Goal: Task Accomplishment & Management: Manage account settings

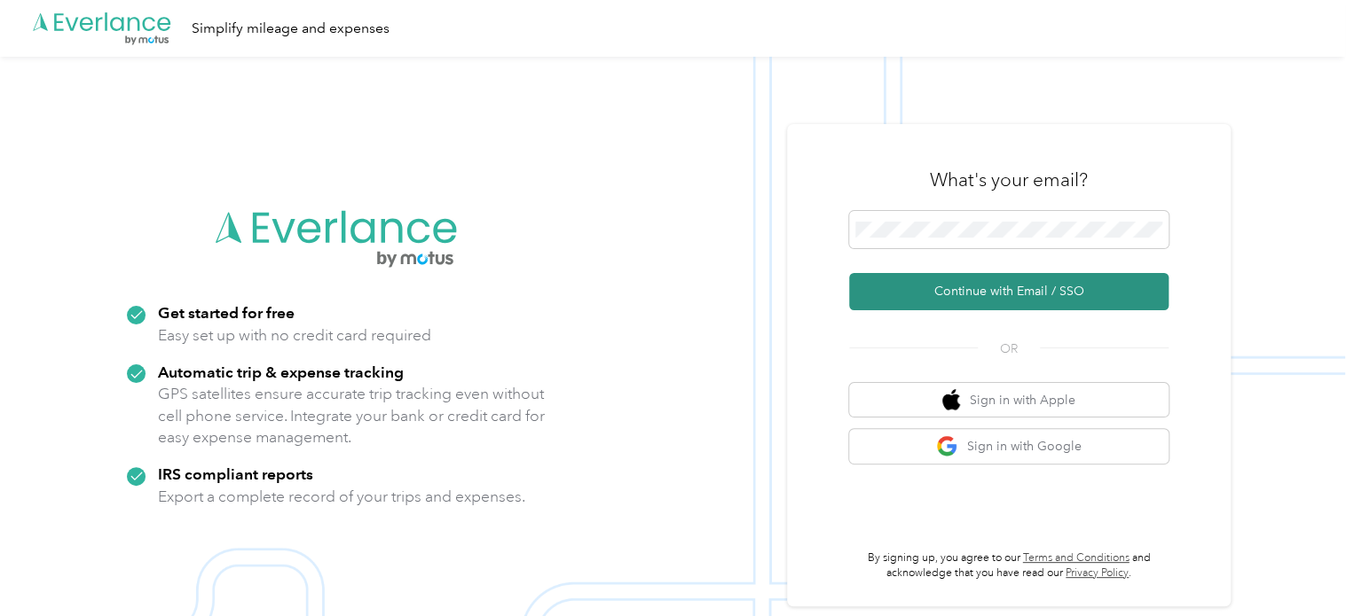
click at [997, 290] on button "Continue with Email / SSO" at bounding box center [1008, 291] width 319 height 37
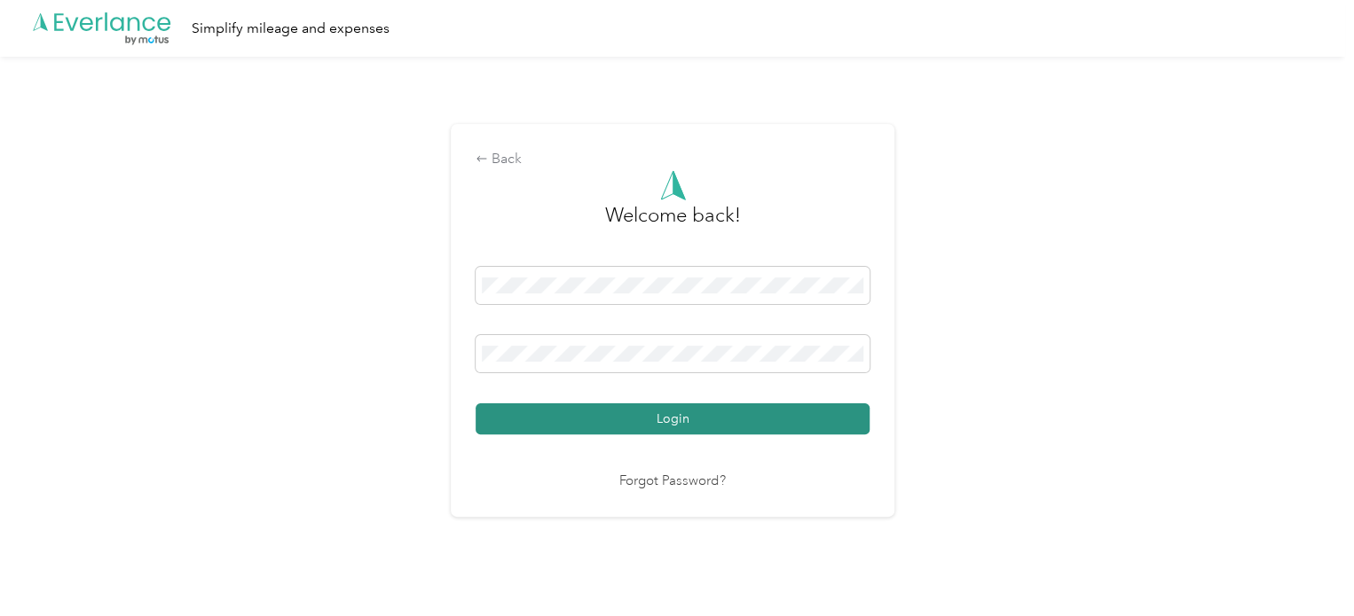
click at [686, 427] on button "Login" at bounding box center [672, 419] width 394 height 31
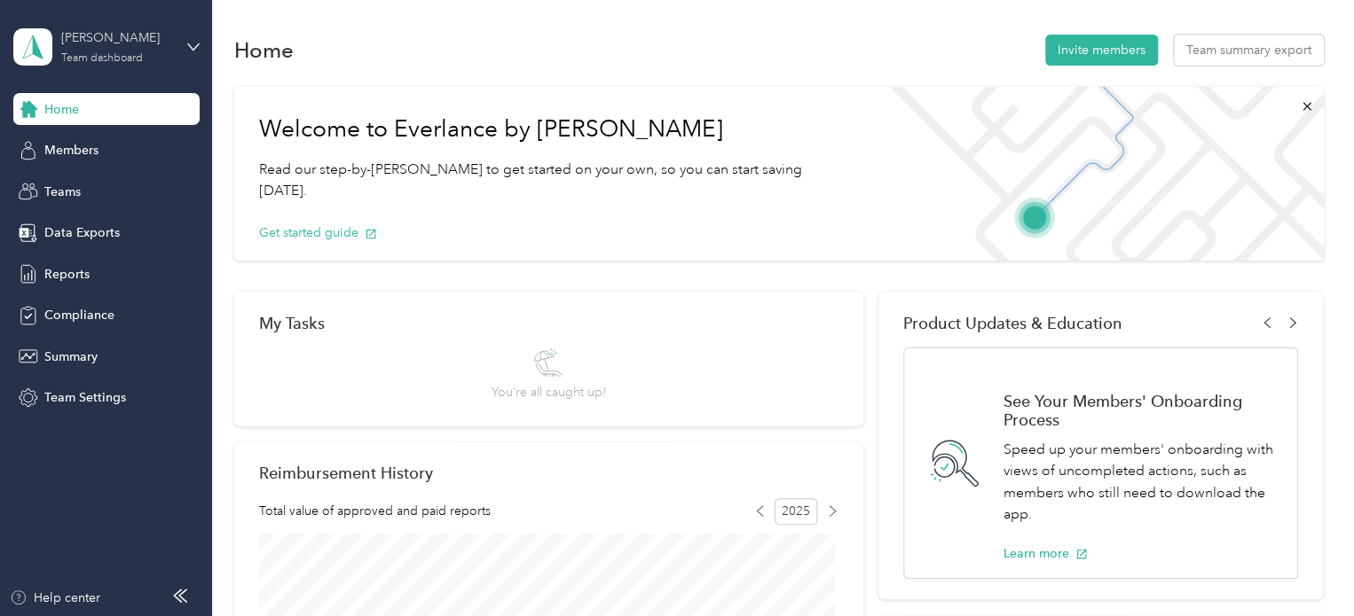
click at [122, 54] on div "Team dashboard" at bounding box center [102, 58] width 82 height 11
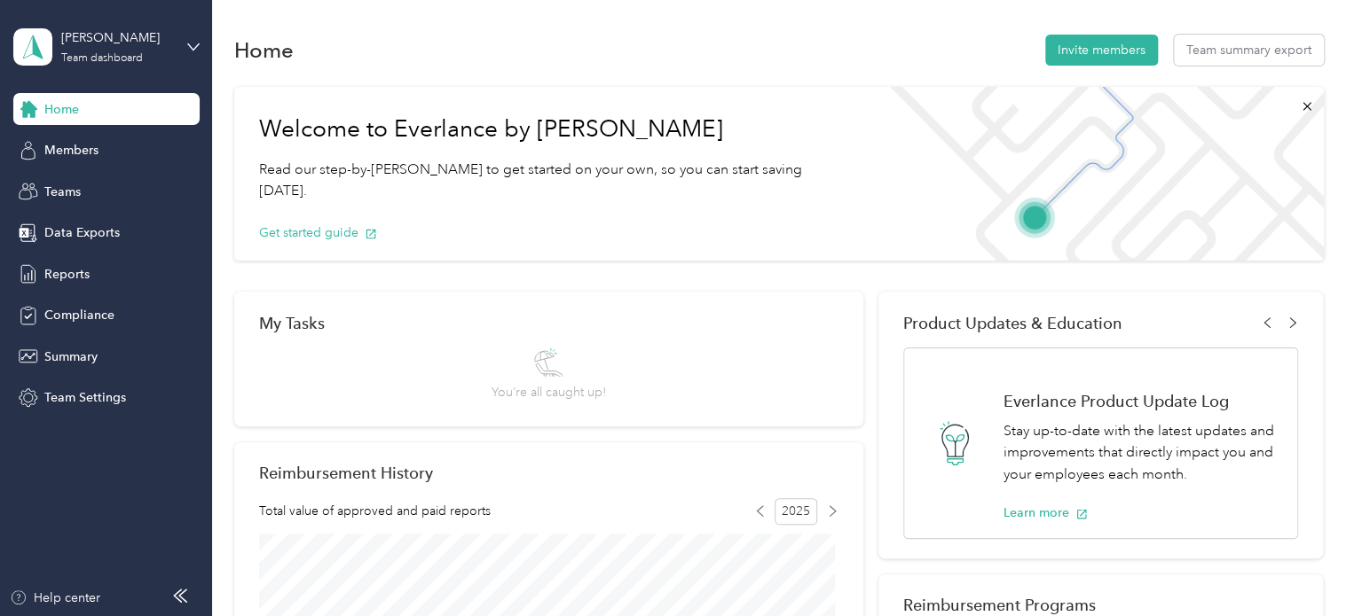
click at [120, 181] on div "Personal dashboard" at bounding box center [84, 186] width 112 height 19
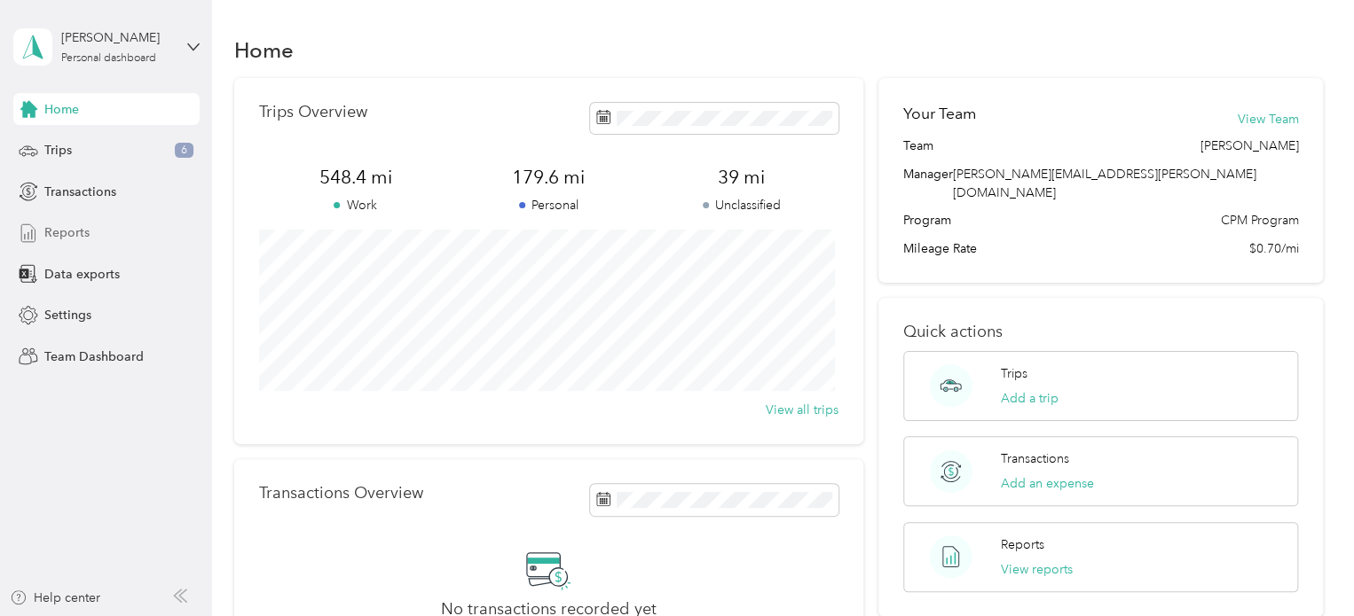
click at [59, 232] on span "Reports" at bounding box center [66, 233] width 45 height 19
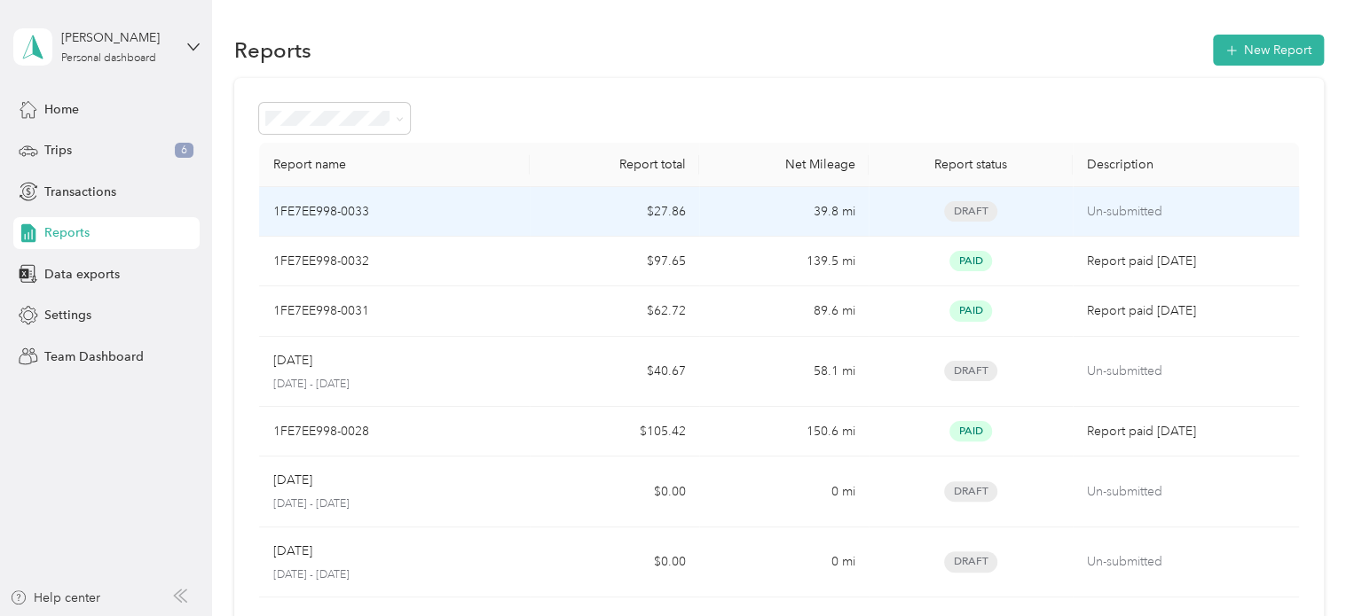
click at [759, 218] on td "39.8 mi" at bounding box center [783, 212] width 169 height 50
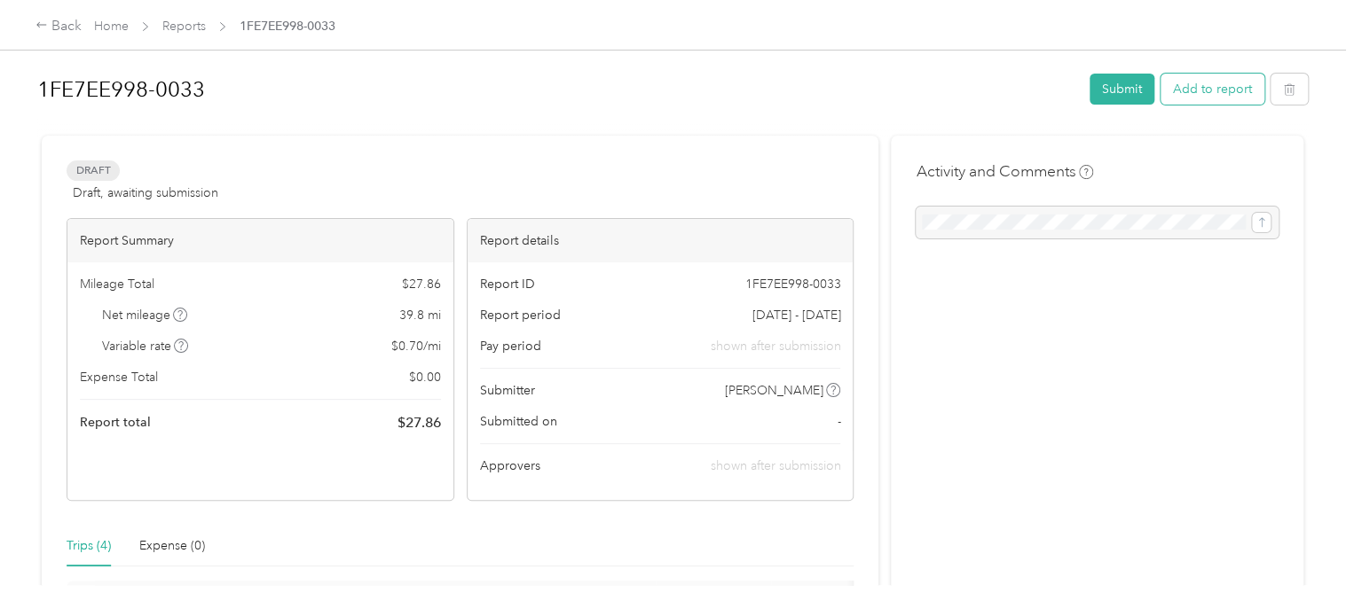
click at [1209, 97] on button "Add to report" at bounding box center [1212, 89] width 104 height 31
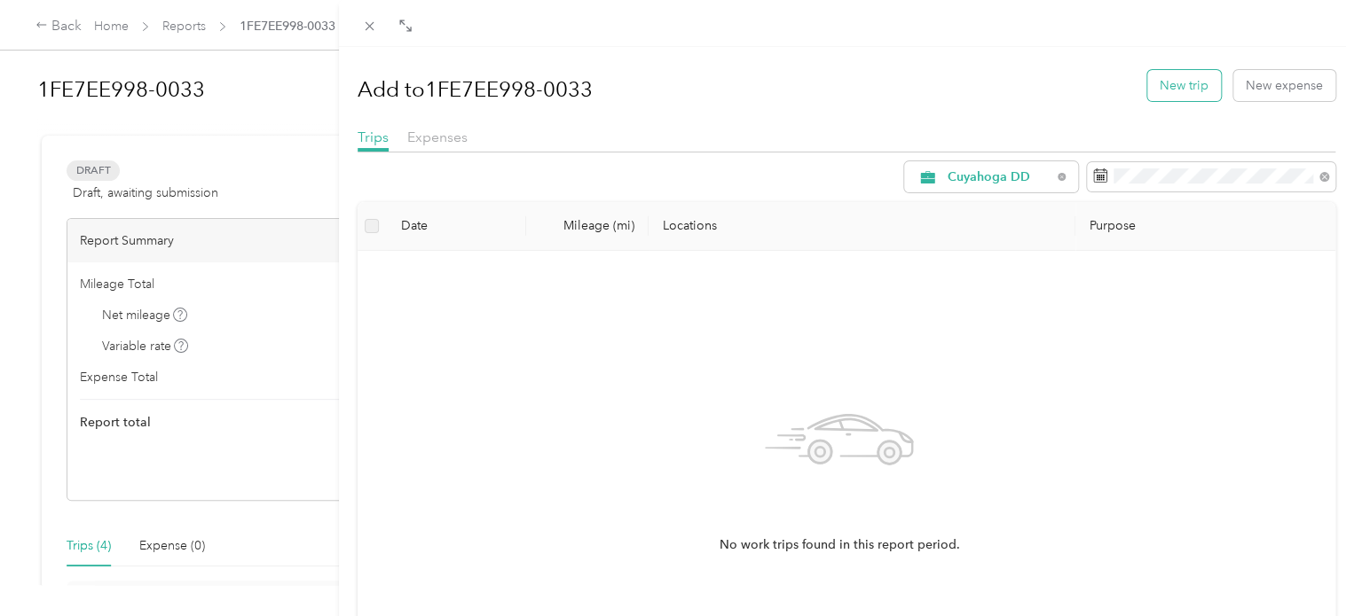
click at [1150, 91] on button "New trip" at bounding box center [1184, 85] width 74 height 31
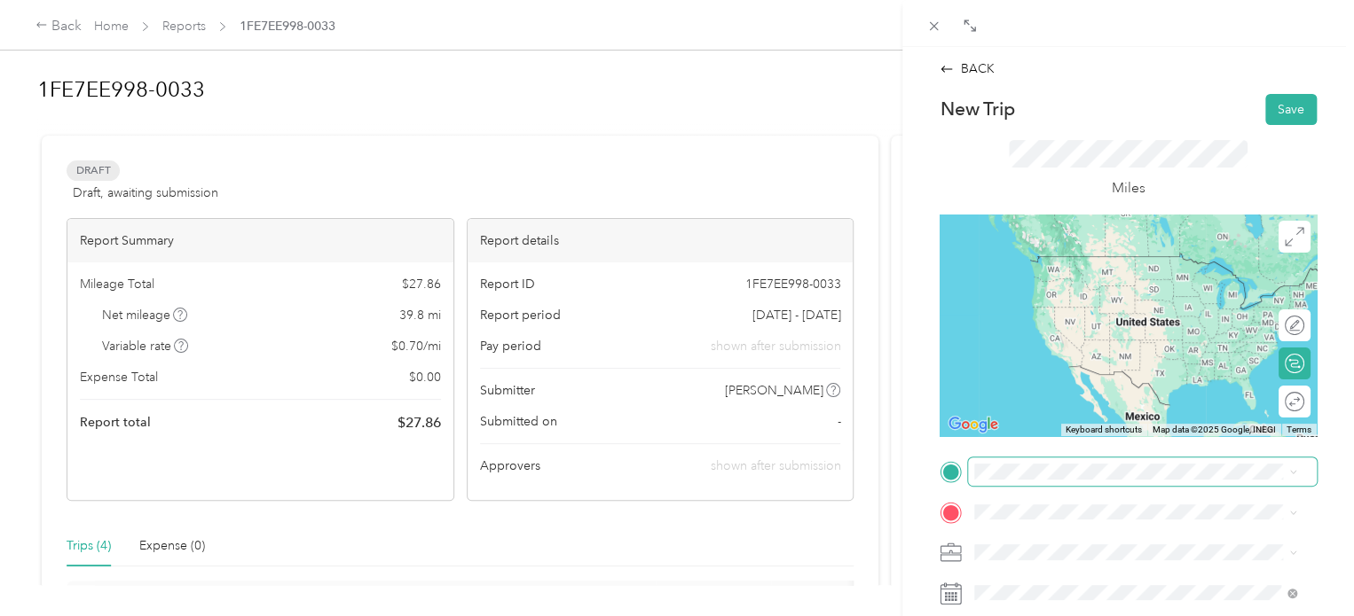
click at [1024, 463] on span at bounding box center [1142, 472] width 349 height 28
click at [1062, 281] on span "[STREET_ADDRESS][US_STATE]" at bounding box center [1096, 273] width 177 height 16
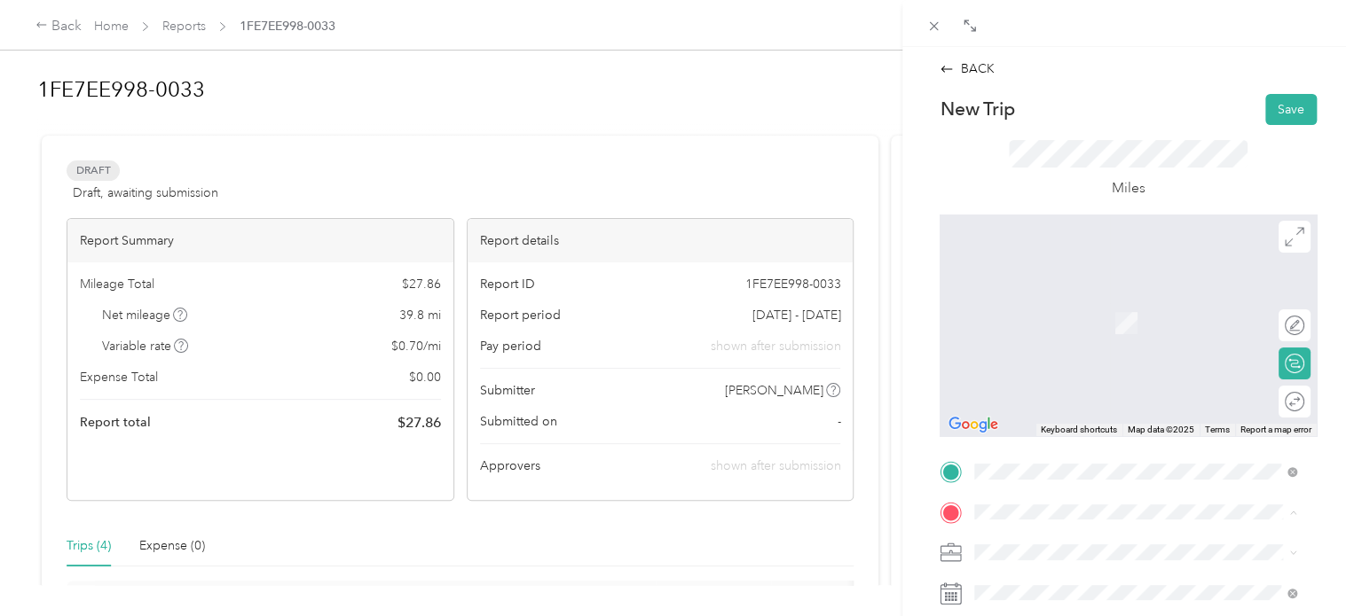
click at [1054, 319] on div "Work [STREET_ADDRESS][US_STATE]" at bounding box center [1096, 319] width 177 height 37
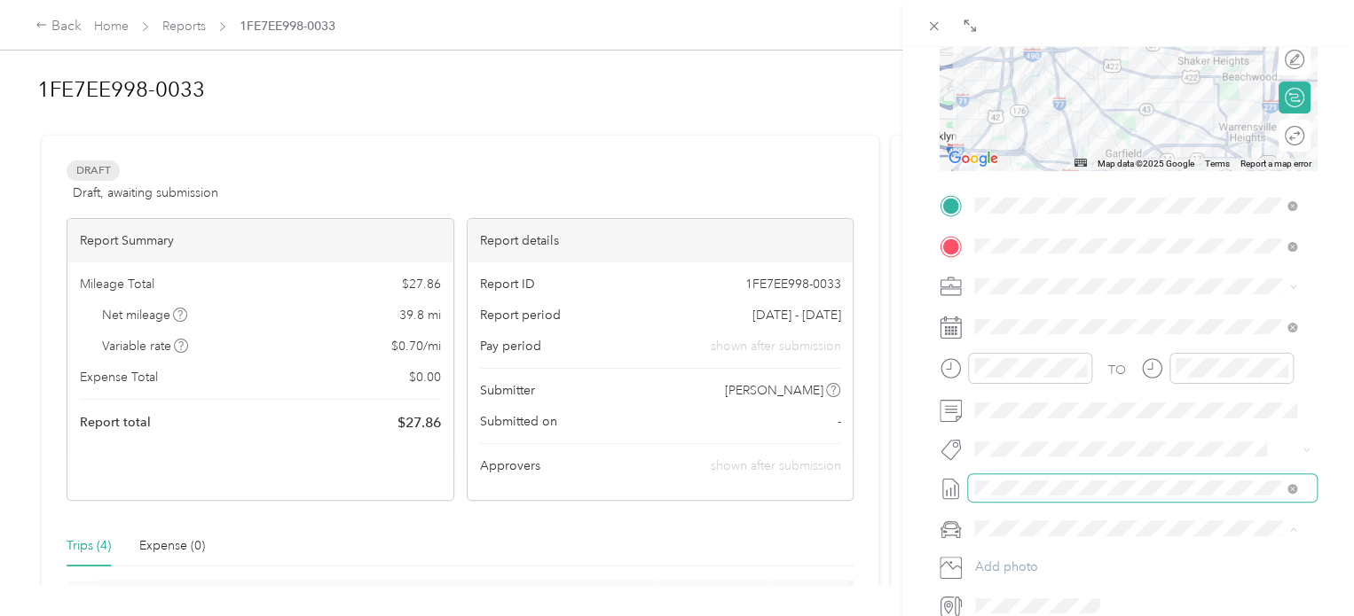
click at [1084, 479] on span at bounding box center [1142, 489] width 349 height 28
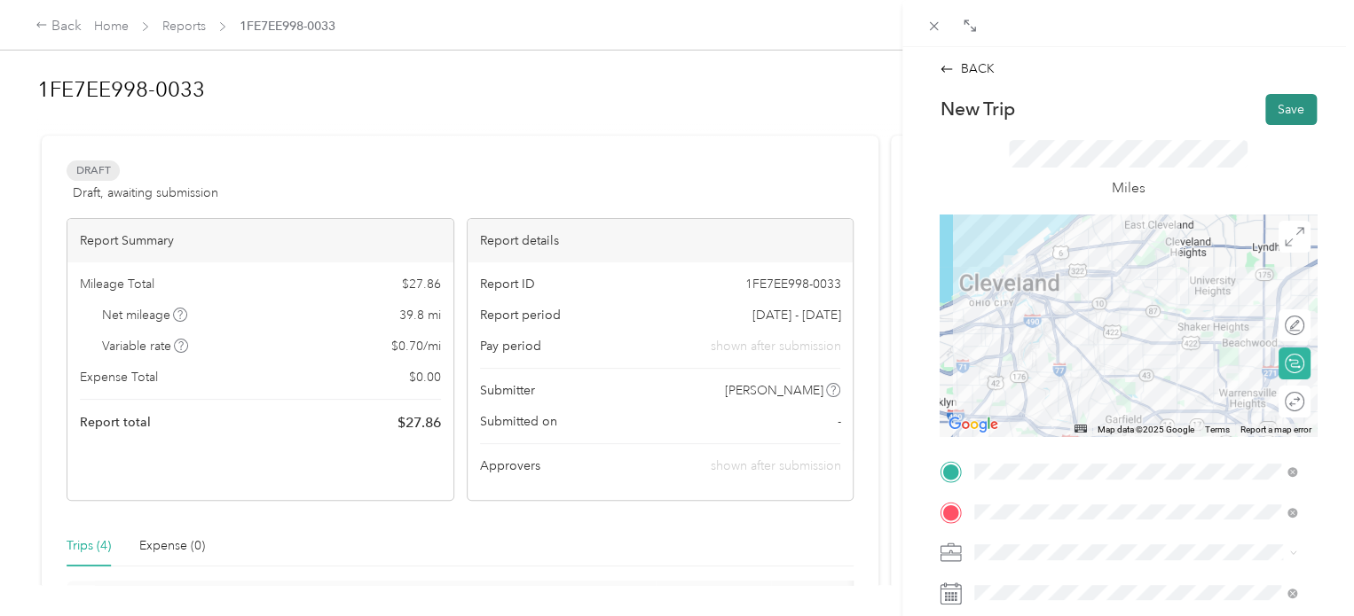
click at [1274, 110] on button "Save" at bounding box center [1290, 109] width 51 height 31
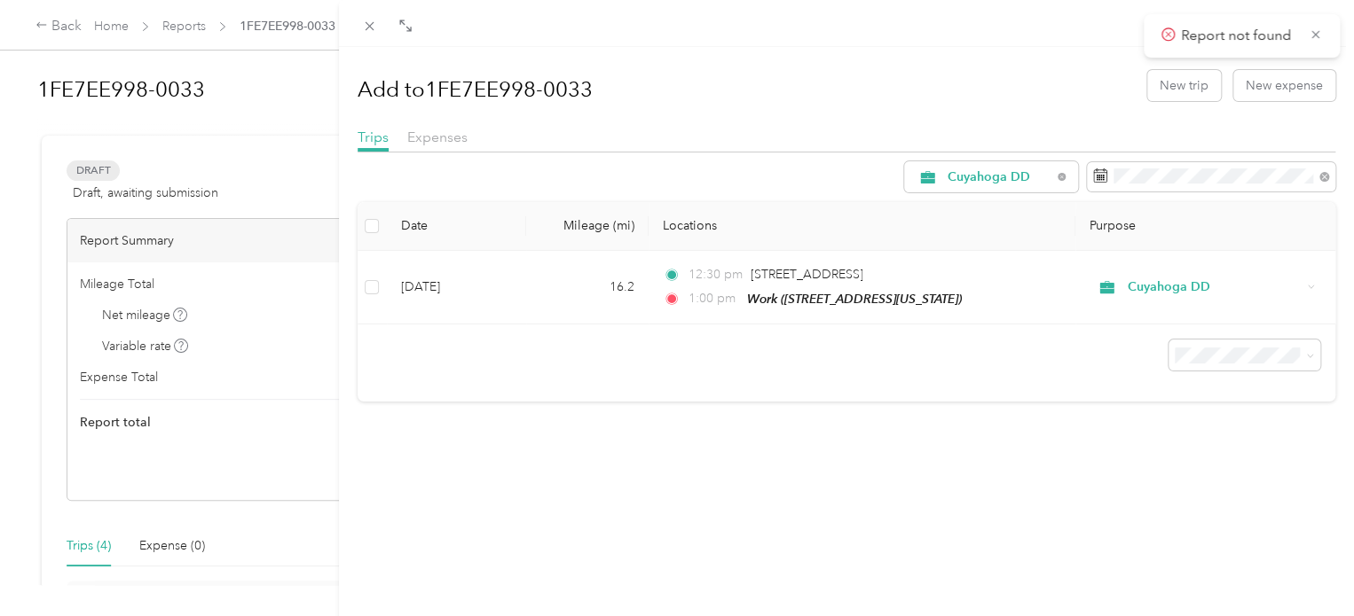
click at [74, 29] on div "Add to 1FE7EE998-0033 New trip New expense Trips Expenses Cuyahoga DD Date Mile…" at bounding box center [677, 308] width 1354 height 616
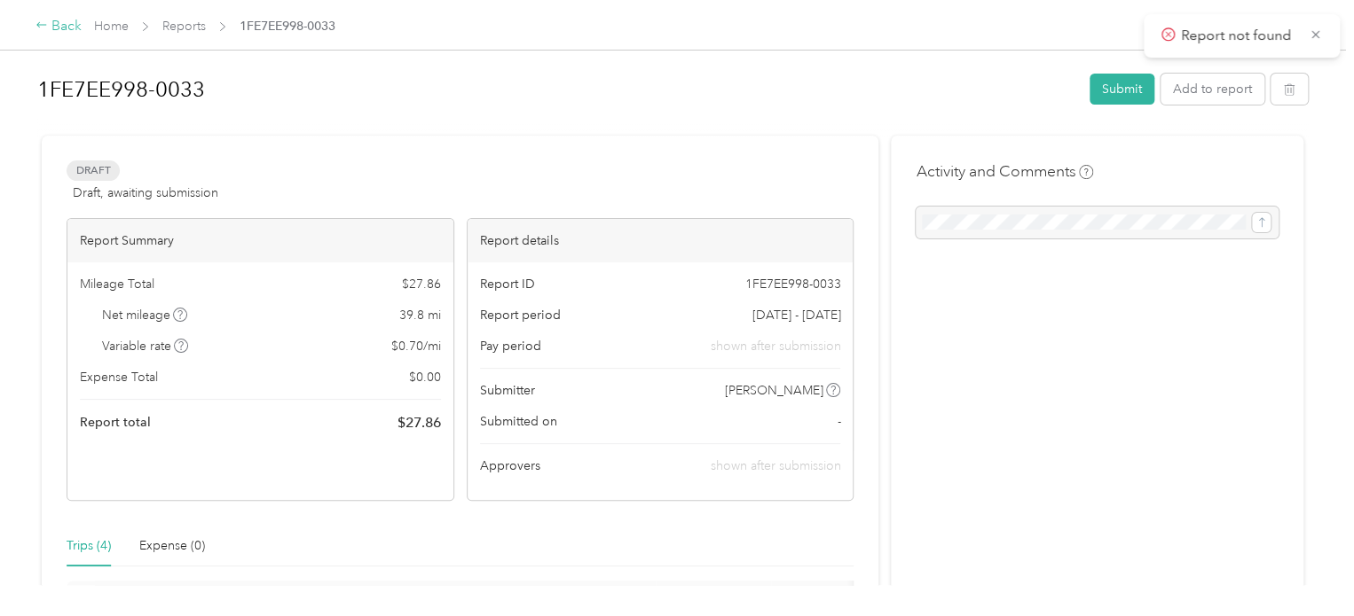
click at [67, 26] on div "Back" at bounding box center [58, 26] width 46 height 21
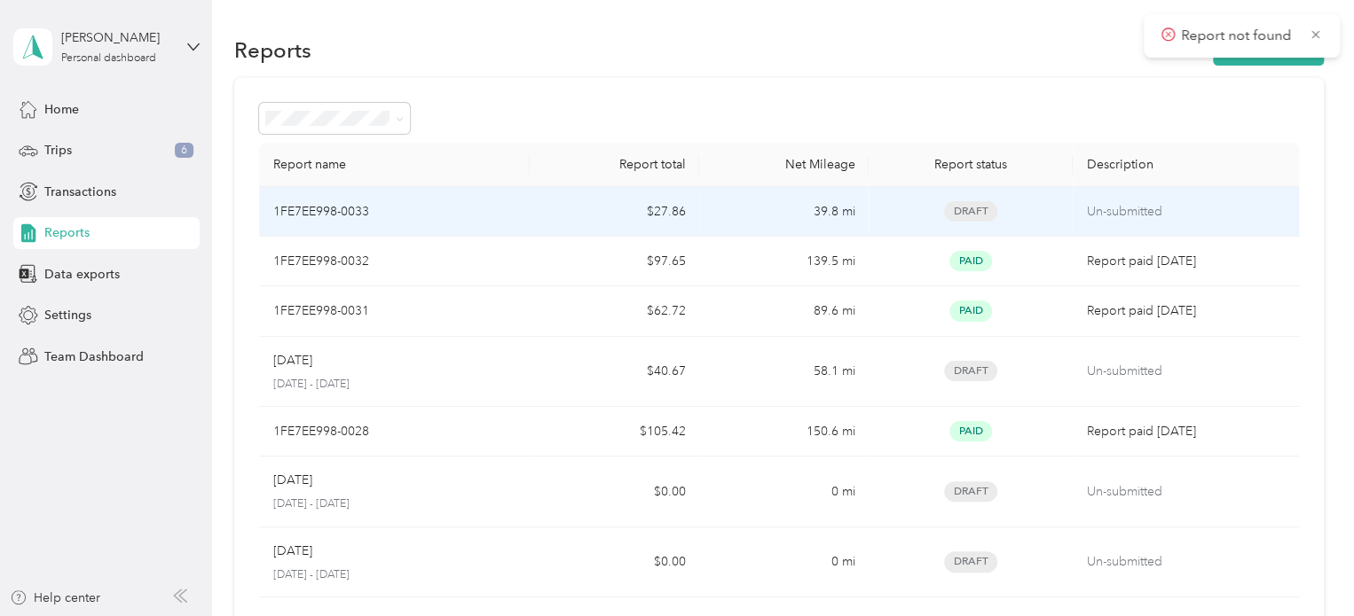
click at [514, 220] on div "1FE7EE998-0033" at bounding box center [394, 212] width 243 height 20
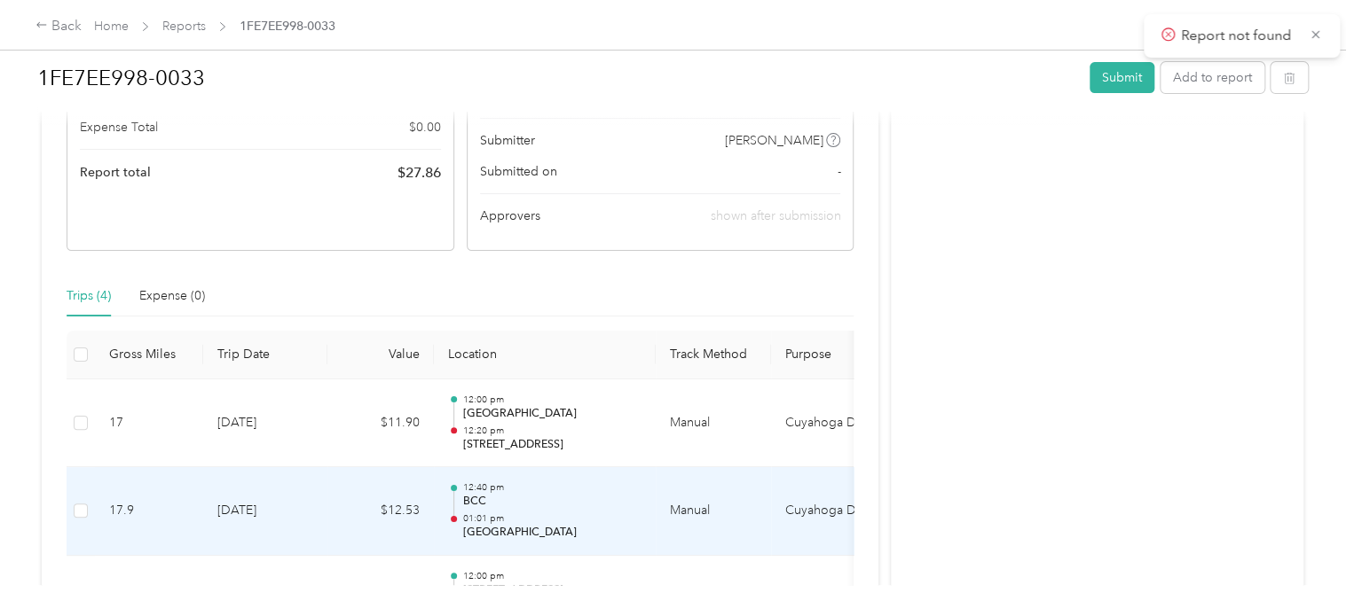
scroll to position [186, 0]
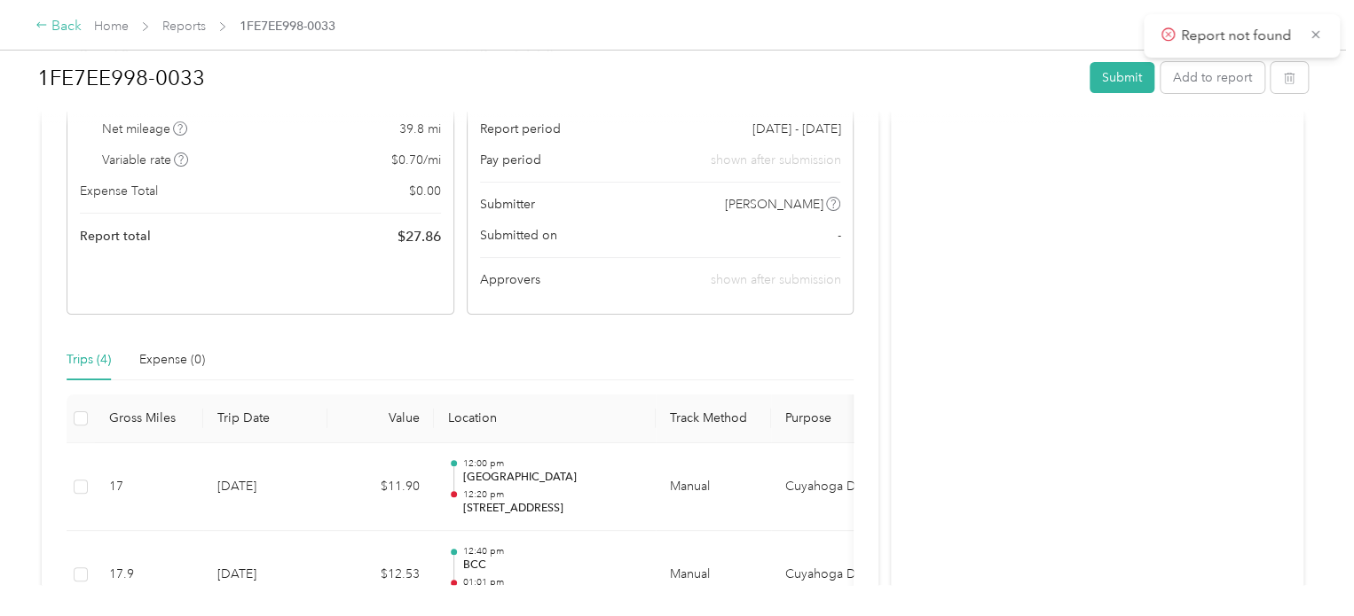
click at [60, 27] on div "Back" at bounding box center [58, 26] width 46 height 21
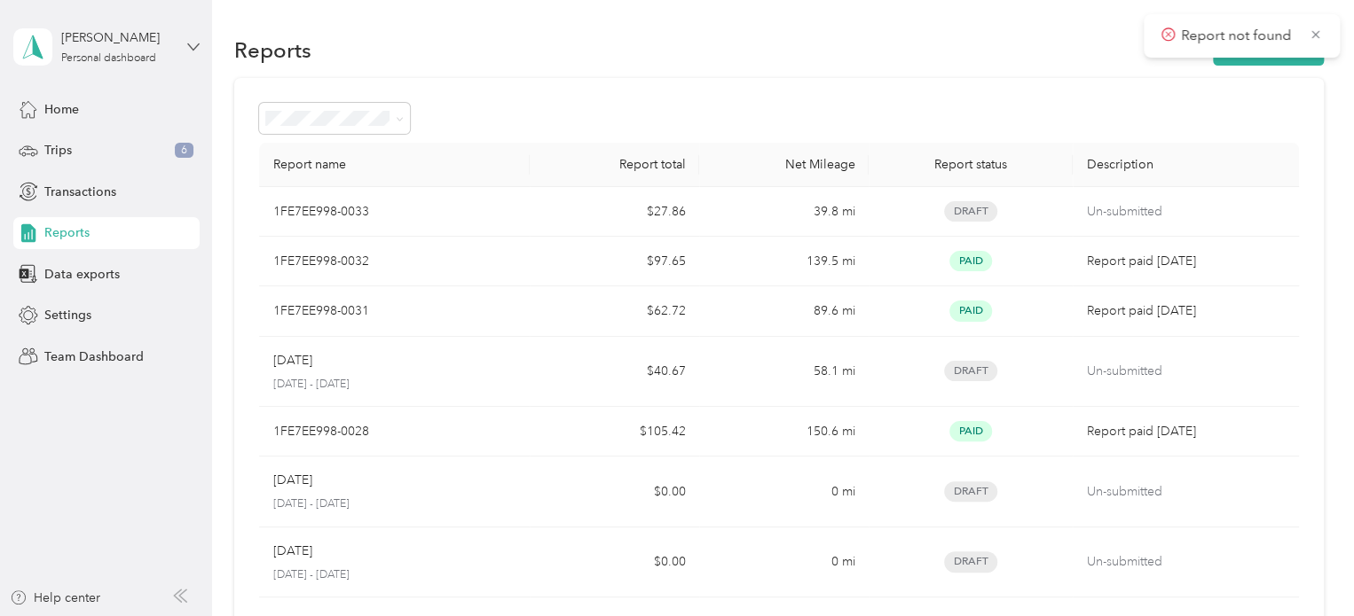
click at [194, 43] on icon at bounding box center [193, 47] width 12 height 12
click at [85, 226] on div "Log out" at bounding box center [62, 224] width 68 height 19
